Goal: Use online tool/utility

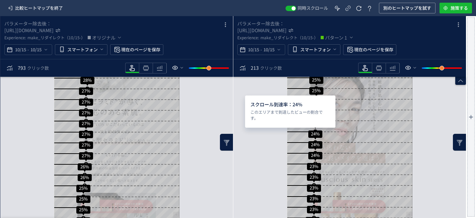
scroll to position [1370, 0]
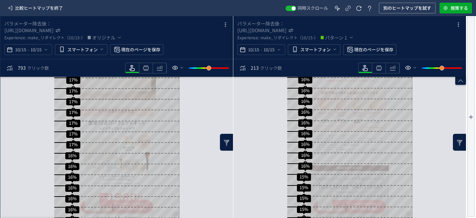
click at [447, 6] on icon "button" at bounding box center [445, 8] width 7 height 7
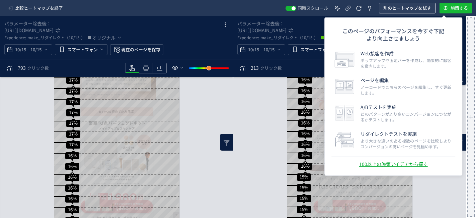
click at [420, 9] on span "別のヒートマップを試す" at bounding box center [407, 8] width 48 height 11
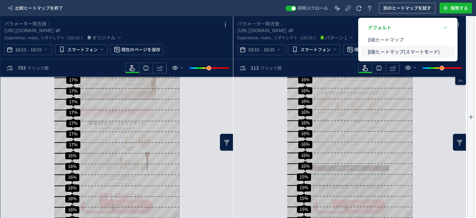
click at [403, 50] on p "β版ヒートマップ(スマートモード)" at bounding box center [404, 52] width 72 height 12
